Goal: Find contact information: Find contact information

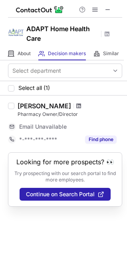
click at [76, 107] on span at bounding box center [78, 106] width 5 height 6
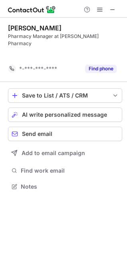
scroll to position [161, 127]
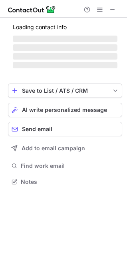
scroll to position [181, 127]
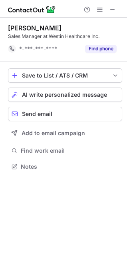
scroll to position [161, 127]
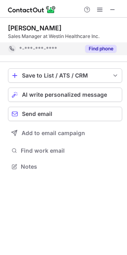
click at [92, 50] on button "Find phone" at bounding box center [101, 49] width 32 height 8
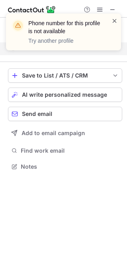
click at [113, 21] on span at bounding box center [115, 21] width 6 height 8
